Goal: Task Accomplishment & Management: Use online tool/utility

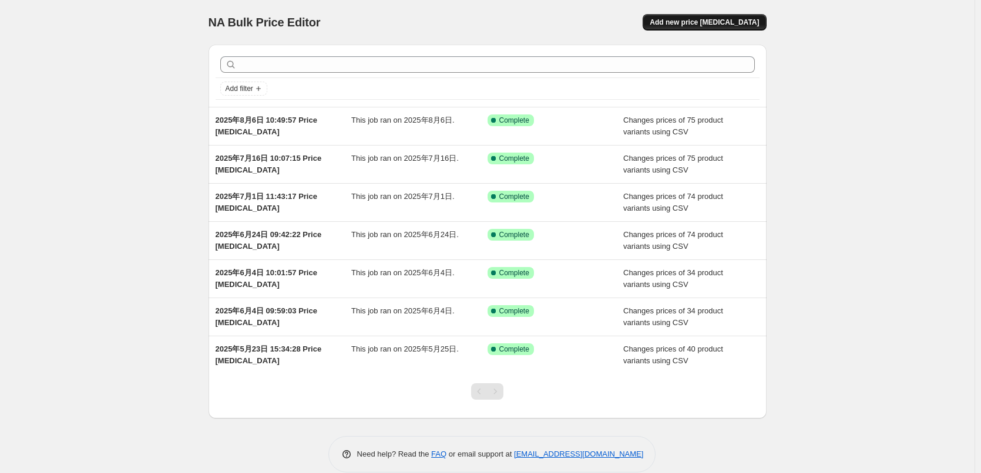
click at [716, 27] on button "Add new price [MEDICAL_DATA]" at bounding box center [703, 22] width 123 height 16
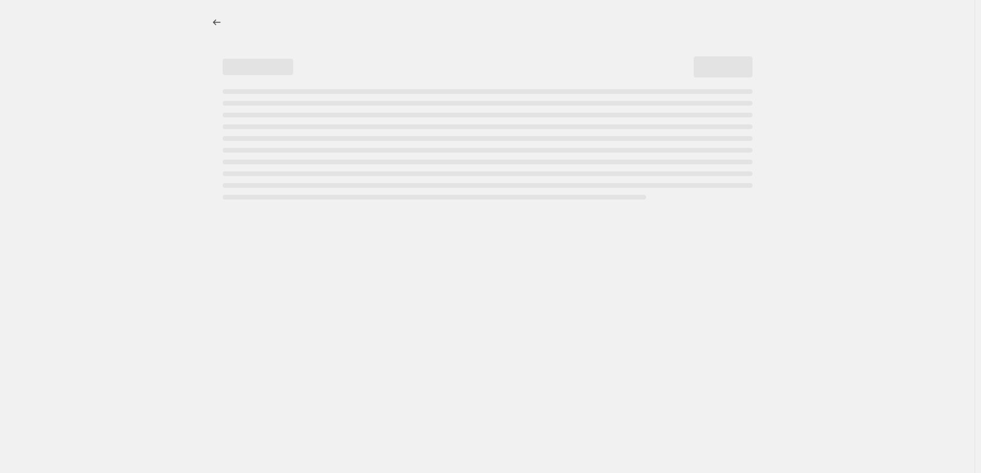
select select "percentage"
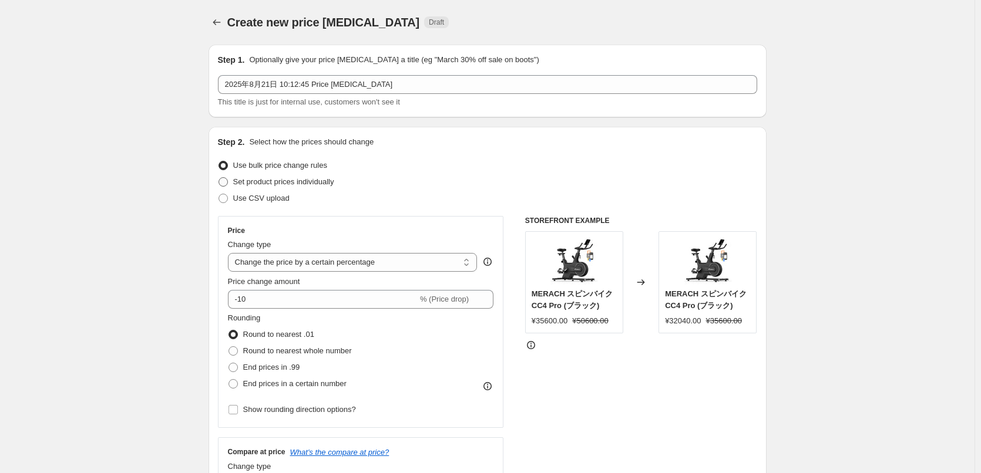
click at [252, 187] on span "Set product prices individually" at bounding box center [283, 182] width 101 height 12
click at [219, 178] on input "Set product prices individually" at bounding box center [218, 177] width 1 height 1
radio input "true"
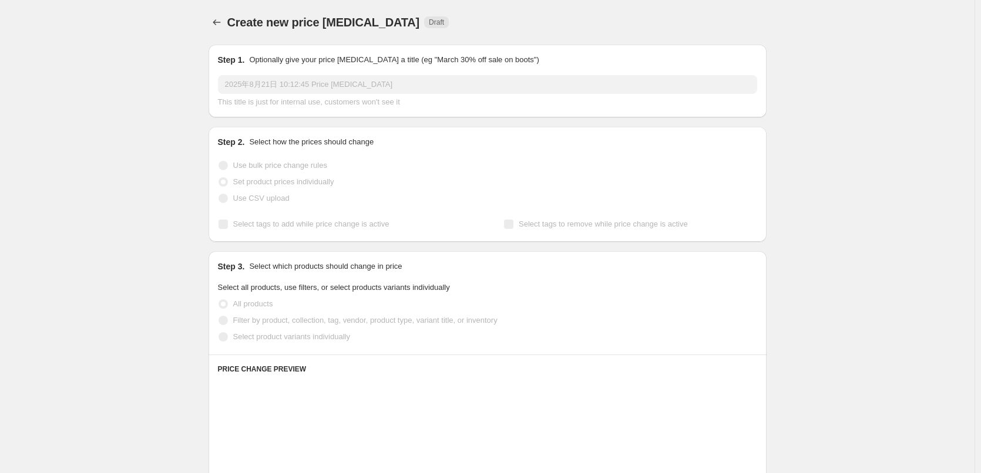
click at [248, 198] on span "Use CSV upload" at bounding box center [261, 198] width 56 height 9
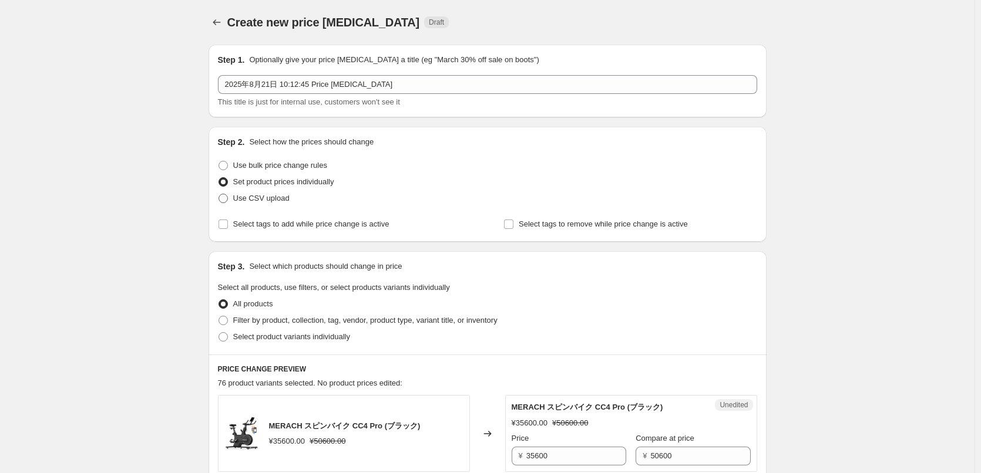
click at [243, 200] on span "Use CSV upload" at bounding box center [261, 198] width 56 height 9
click at [219, 194] on input "Use CSV upload" at bounding box center [218, 194] width 1 height 1
radio input "true"
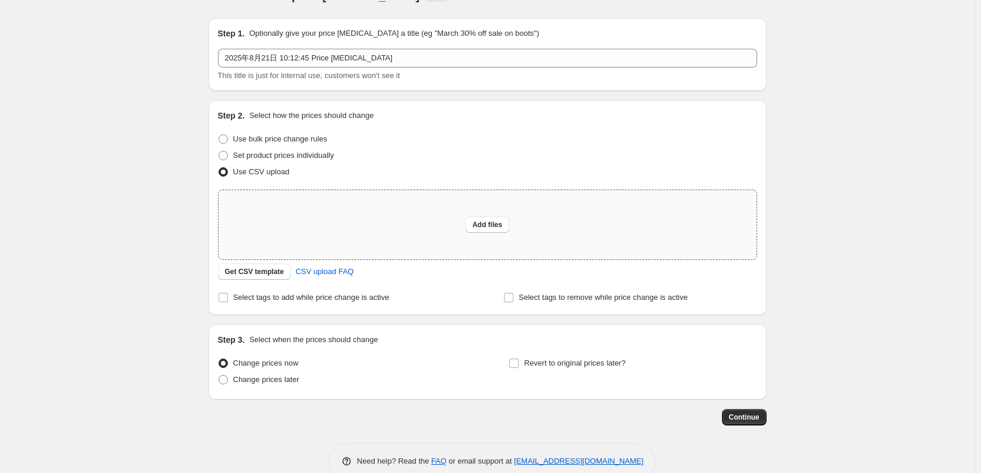
scroll to position [50, 0]
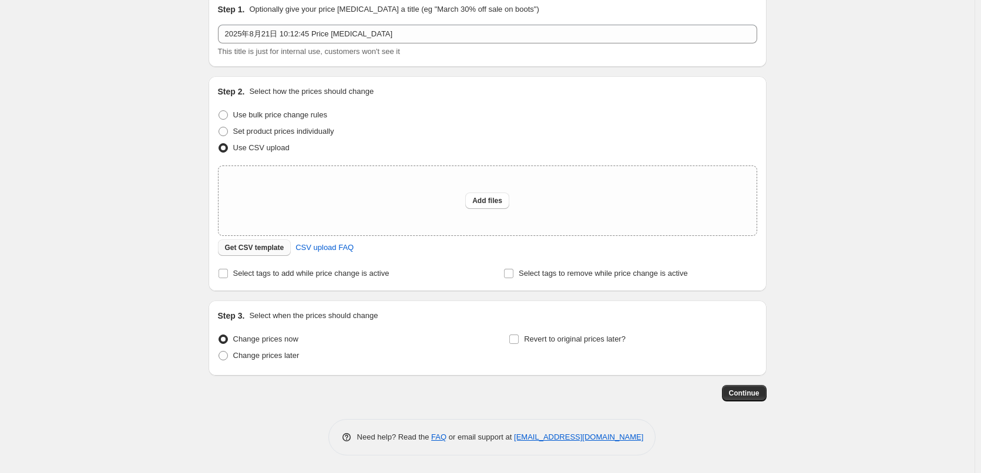
click at [274, 251] on span "Get CSV template" at bounding box center [254, 247] width 59 height 9
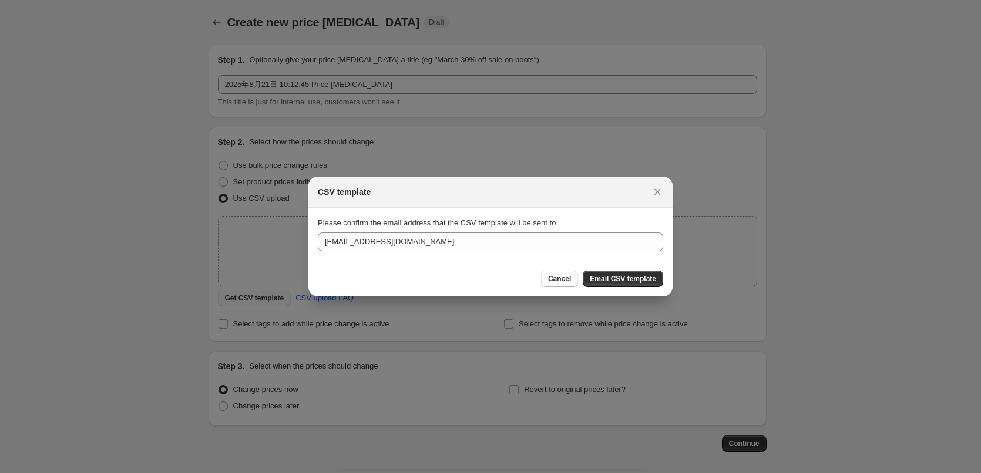
scroll to position [0, 0]
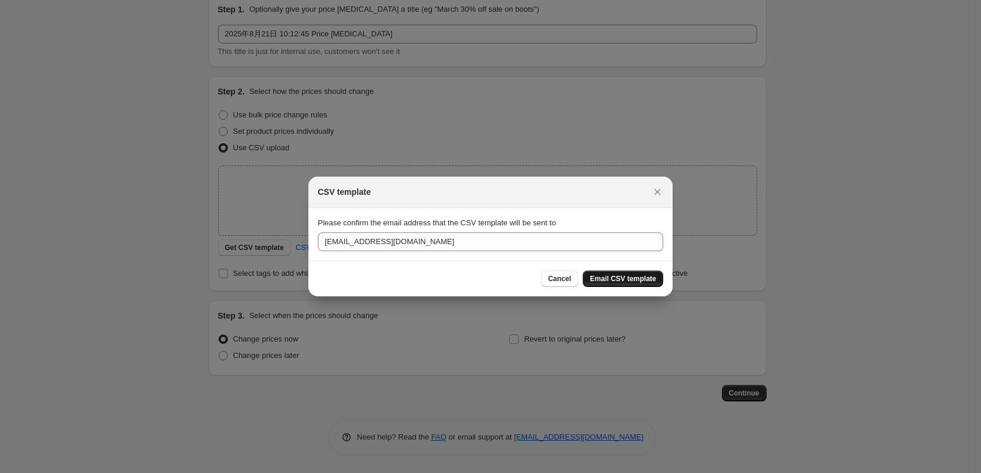
click at [639, 279] on span "Email CSV template" at bounding box center [622, 278] width 66 height 9
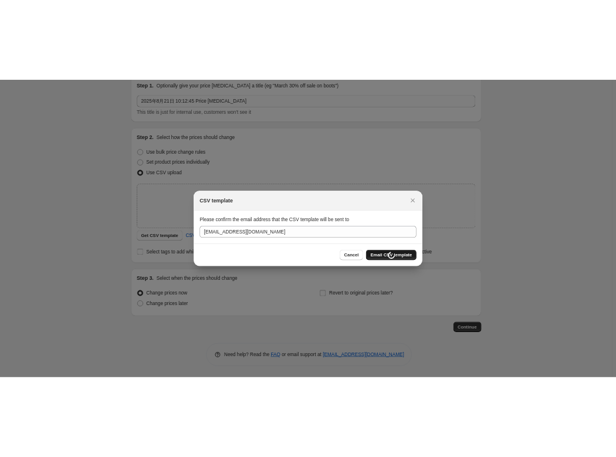
scroll to position [50, 0]
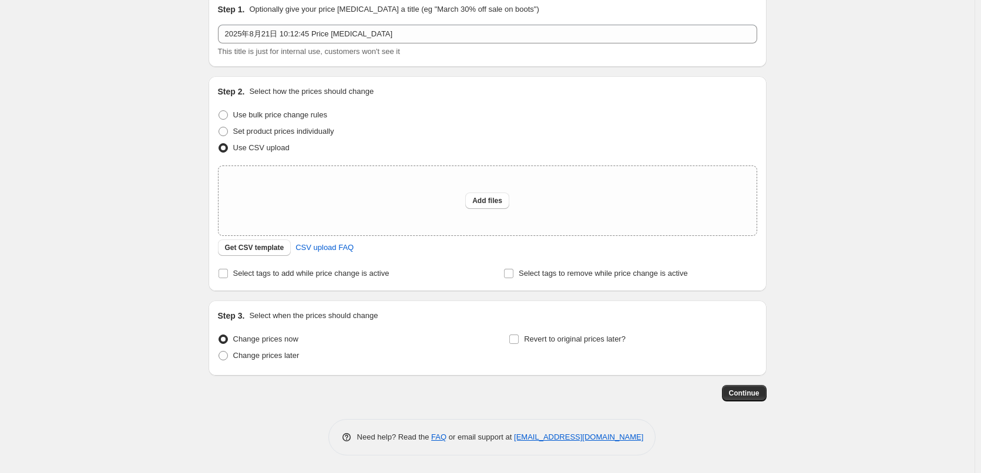
click at [569, 126] on div "Set product prices individually" at bounding box center [487, 131] width 539 height 16
click at [936, 157] on div "Create new price [MEDICAL_DATA]. This page is ready Create new price [MEDICAL_D…" at bounding box center [487, 212] width 974 height 524
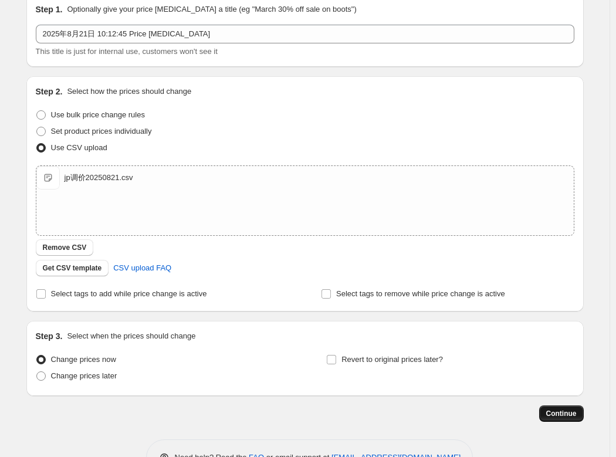
click at [568, 418] on span "Continue" at bounding box center [562, 413] width 31 height 9
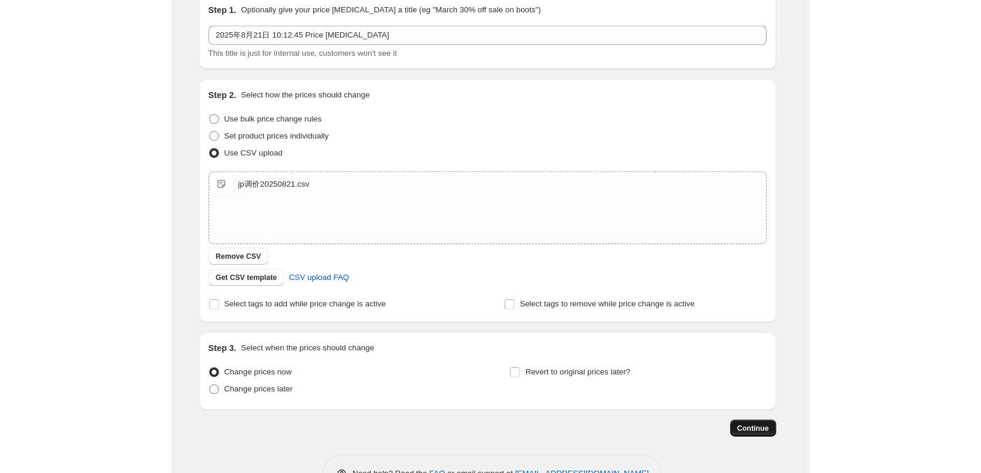
scroll to position [0, 0]
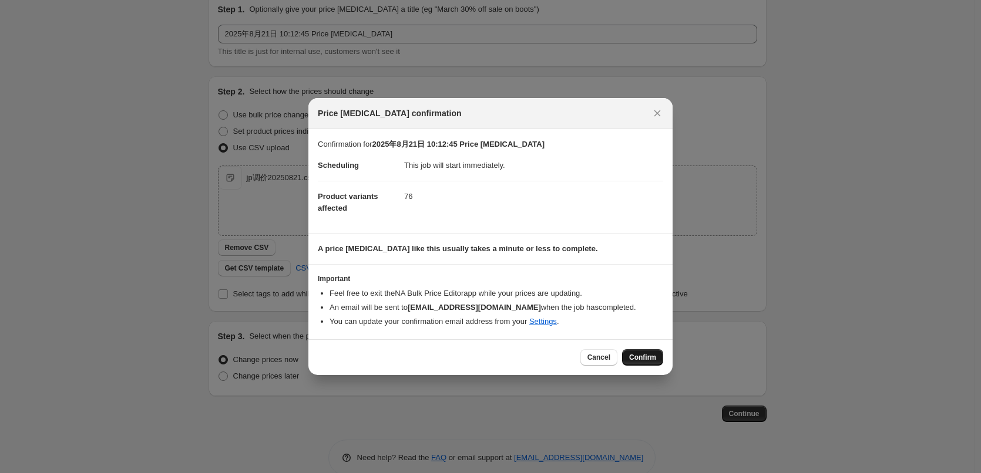
click at [635, 361] on span "Confirm" at bounding box center [642, 357] width 27 height 9
